Goal: Find specific page/section: Find specific page/section

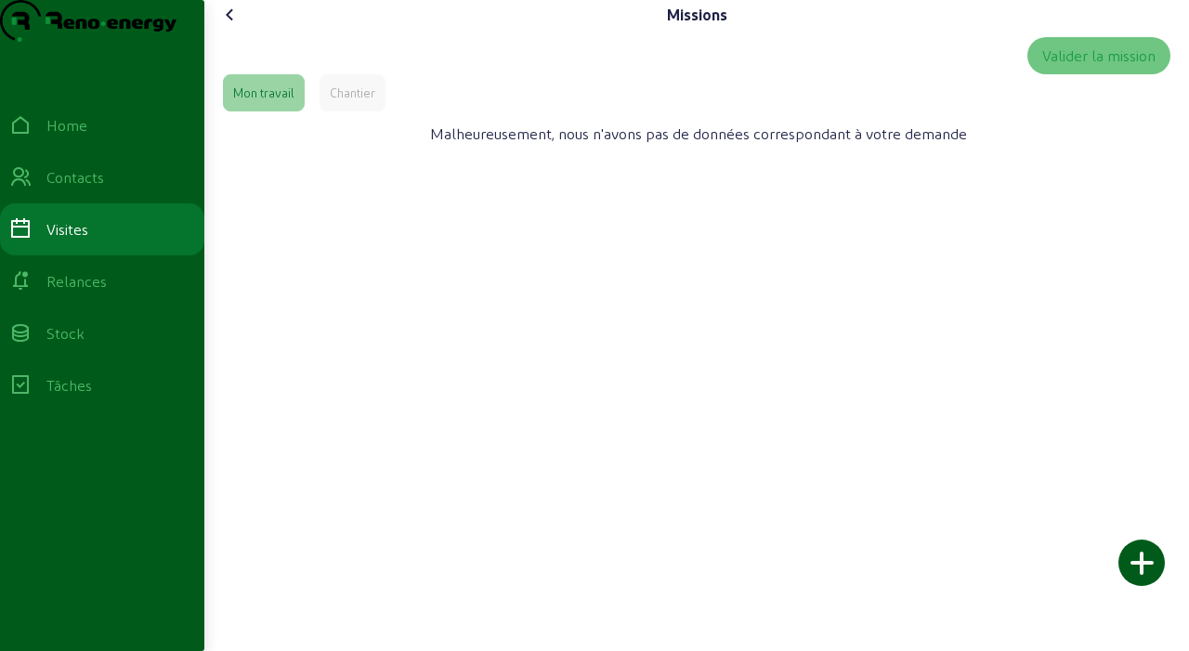
click at [375, 101] on div "Chantier" at bounding box center [353, 93] width 46 height 17
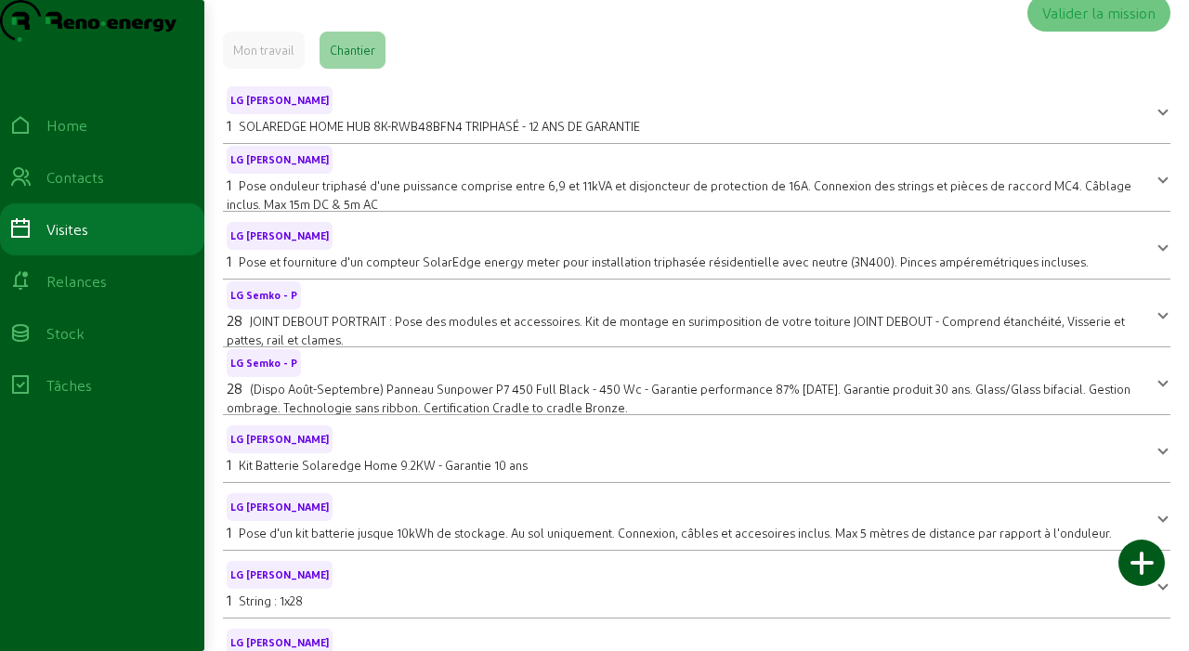
scroll to position [329, 0]
